Goal: Information Seeking & Learning: Learn about a topic

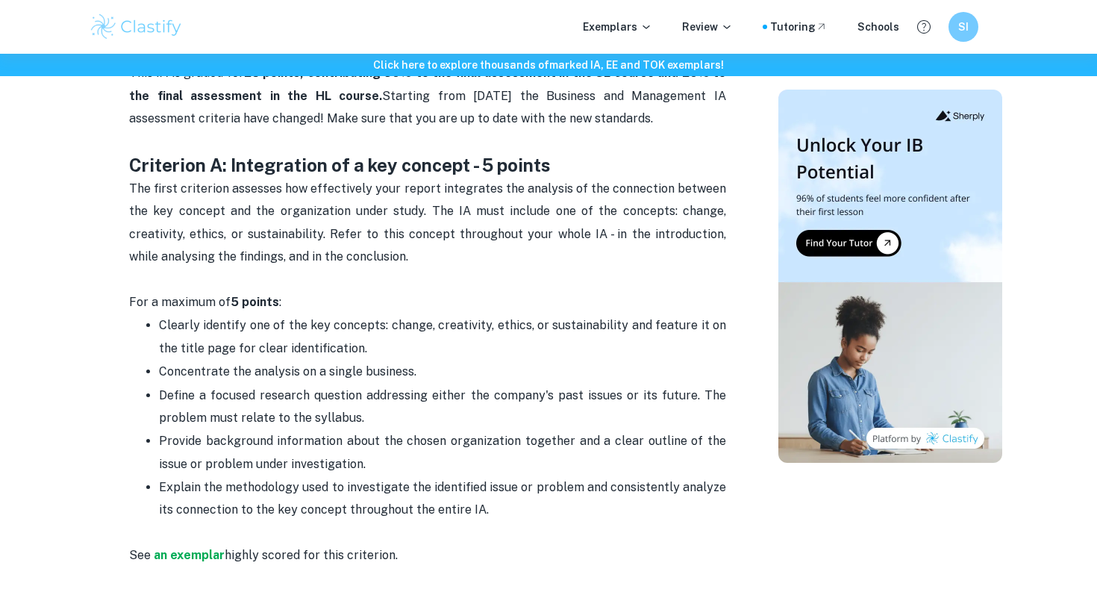
scroll to position [762, 0]
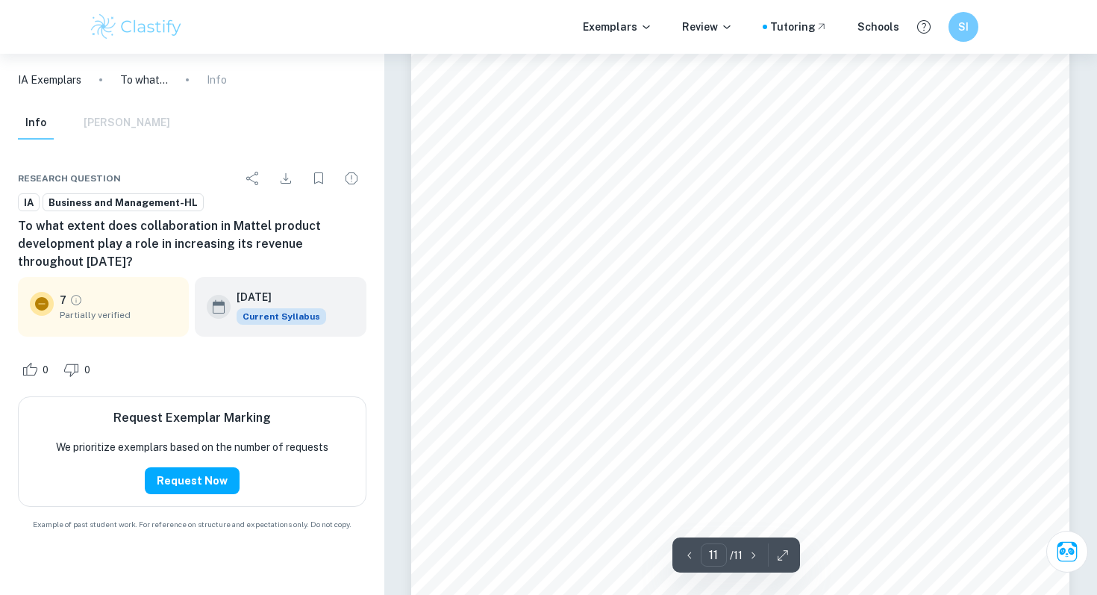
scroll to position [9900, 0]
